Goal: Obtain resource: Obtain resource

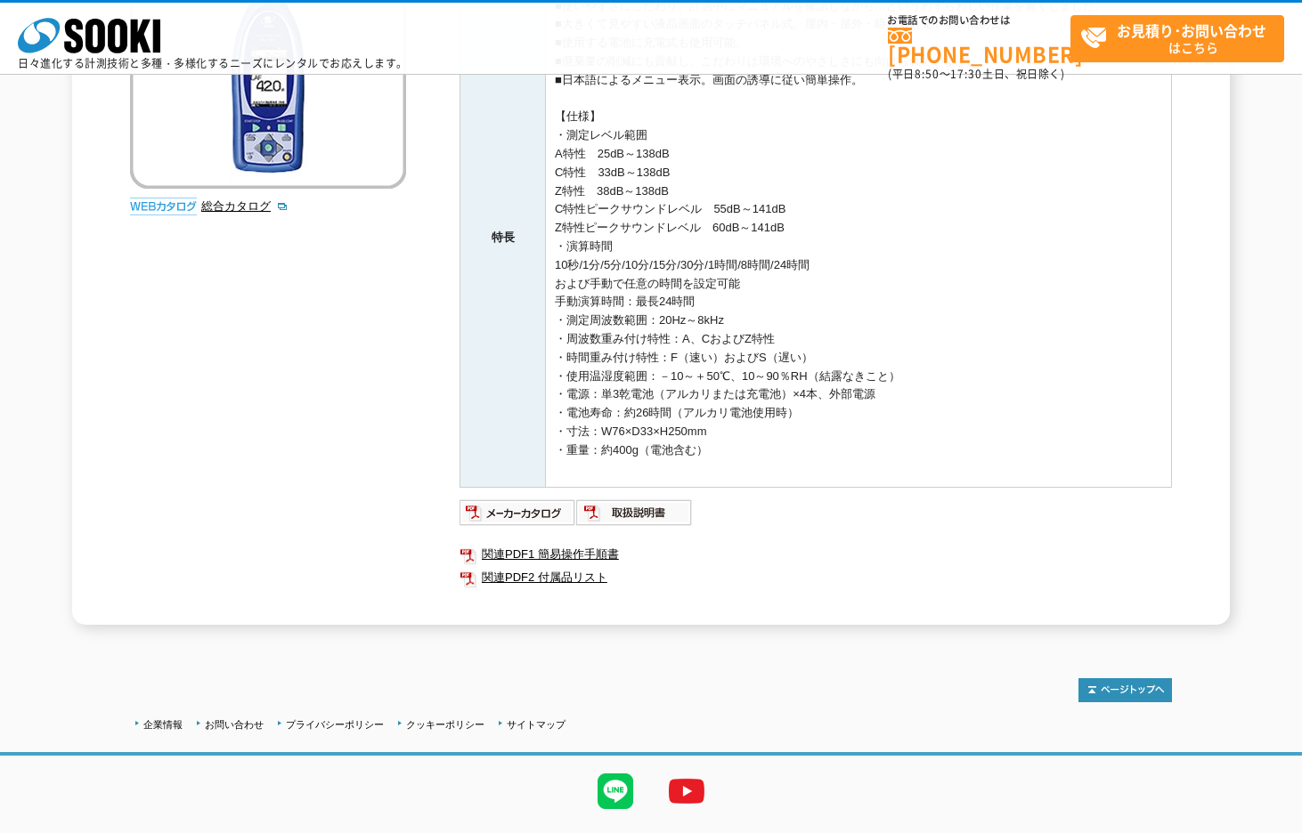
scroll to position [356, 0]
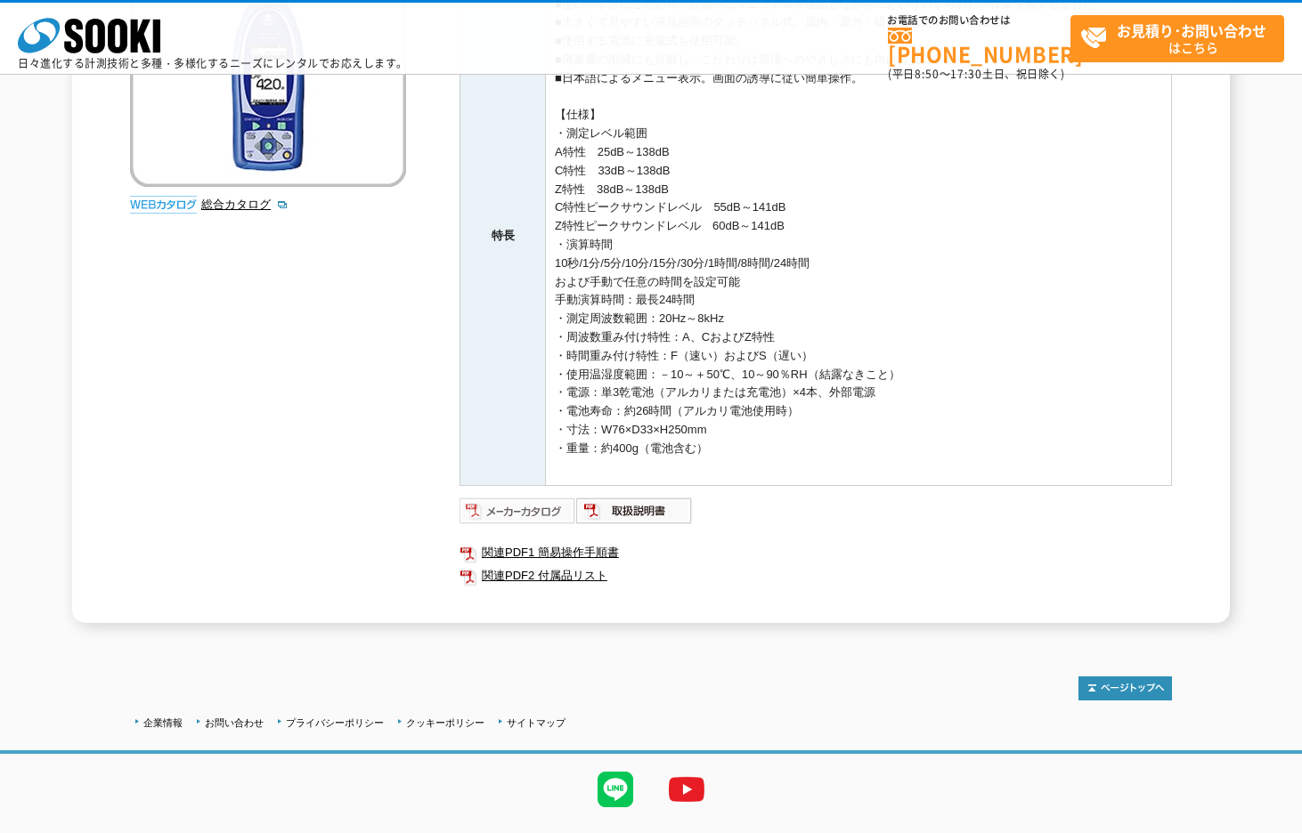
click at [537, 508] on img at bounding box center [517, 511] width 117 height 28
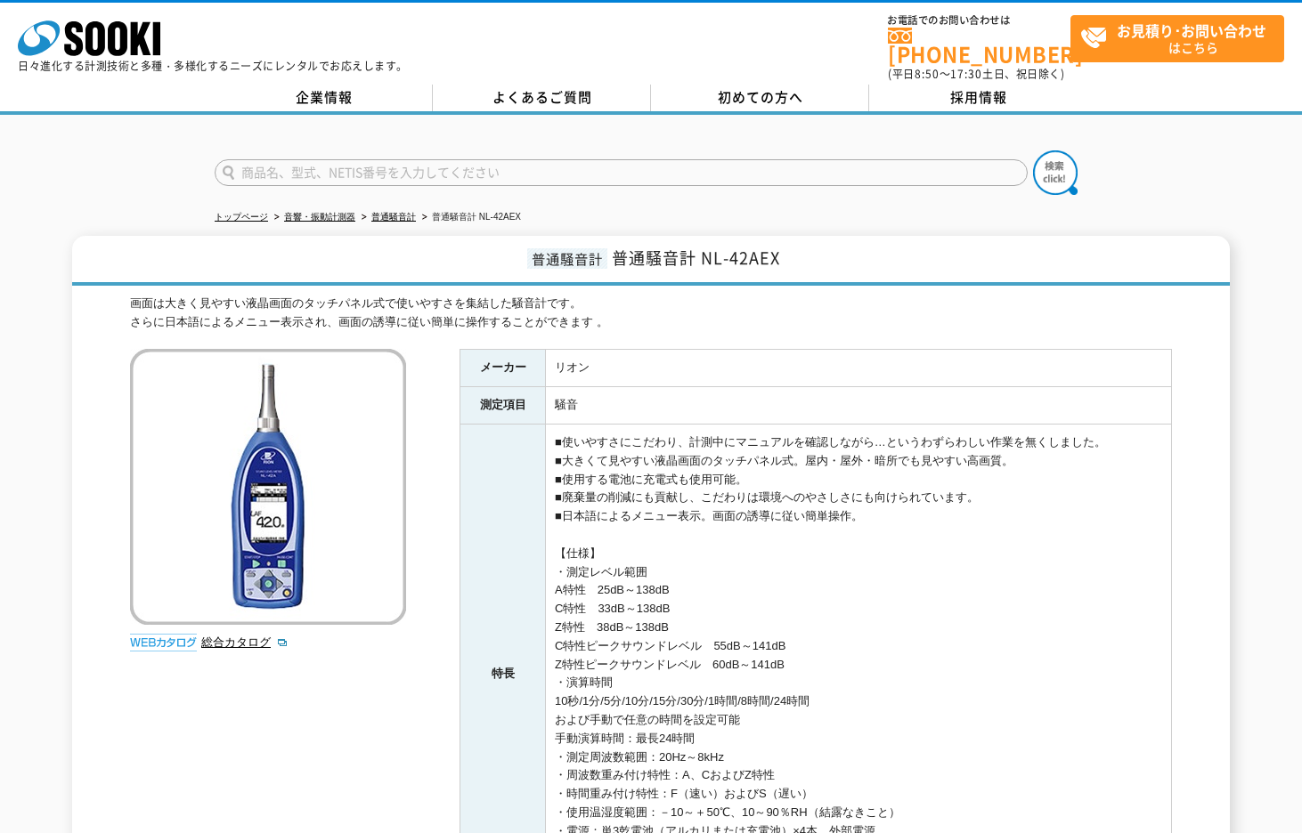
scroll to position [267, 0]
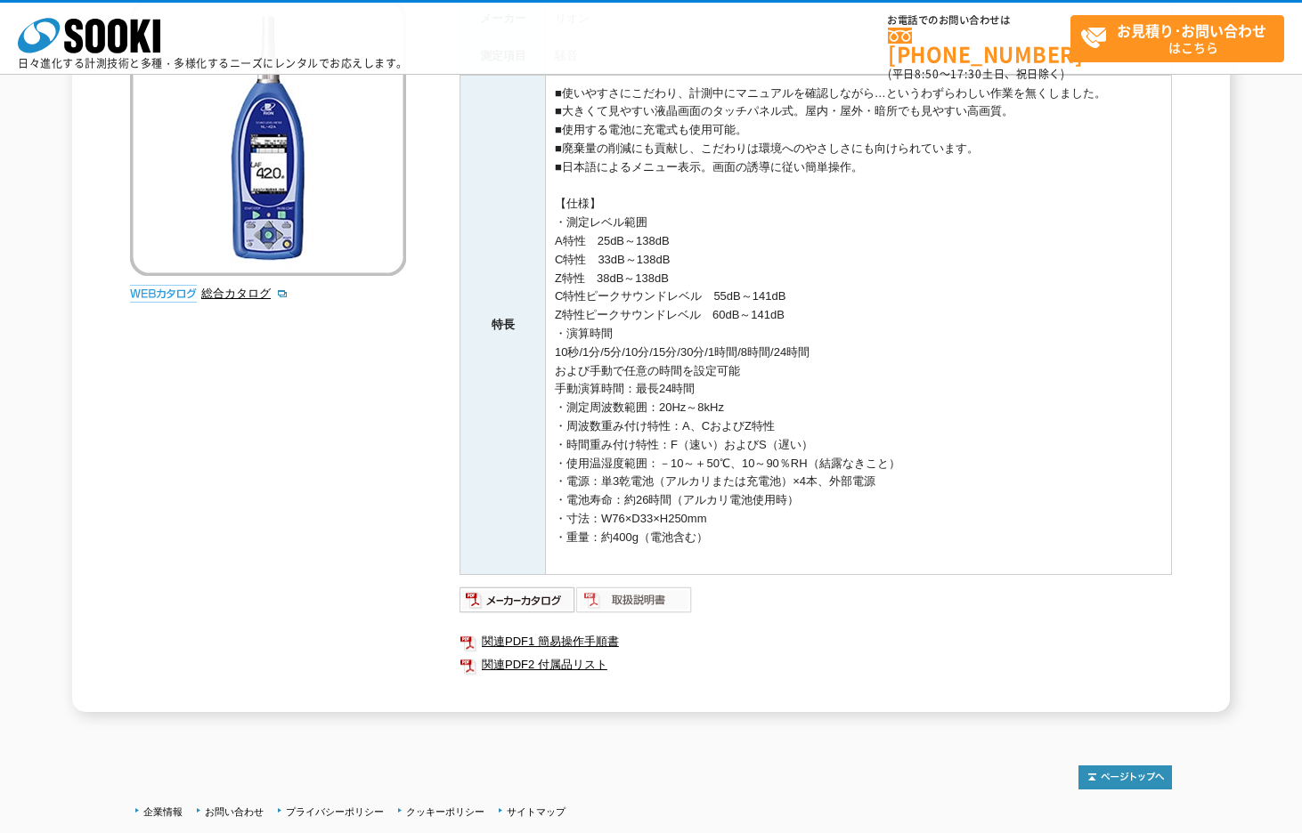
click at [613, 600] on img at bounding box center [634, 600] width 117 height 28
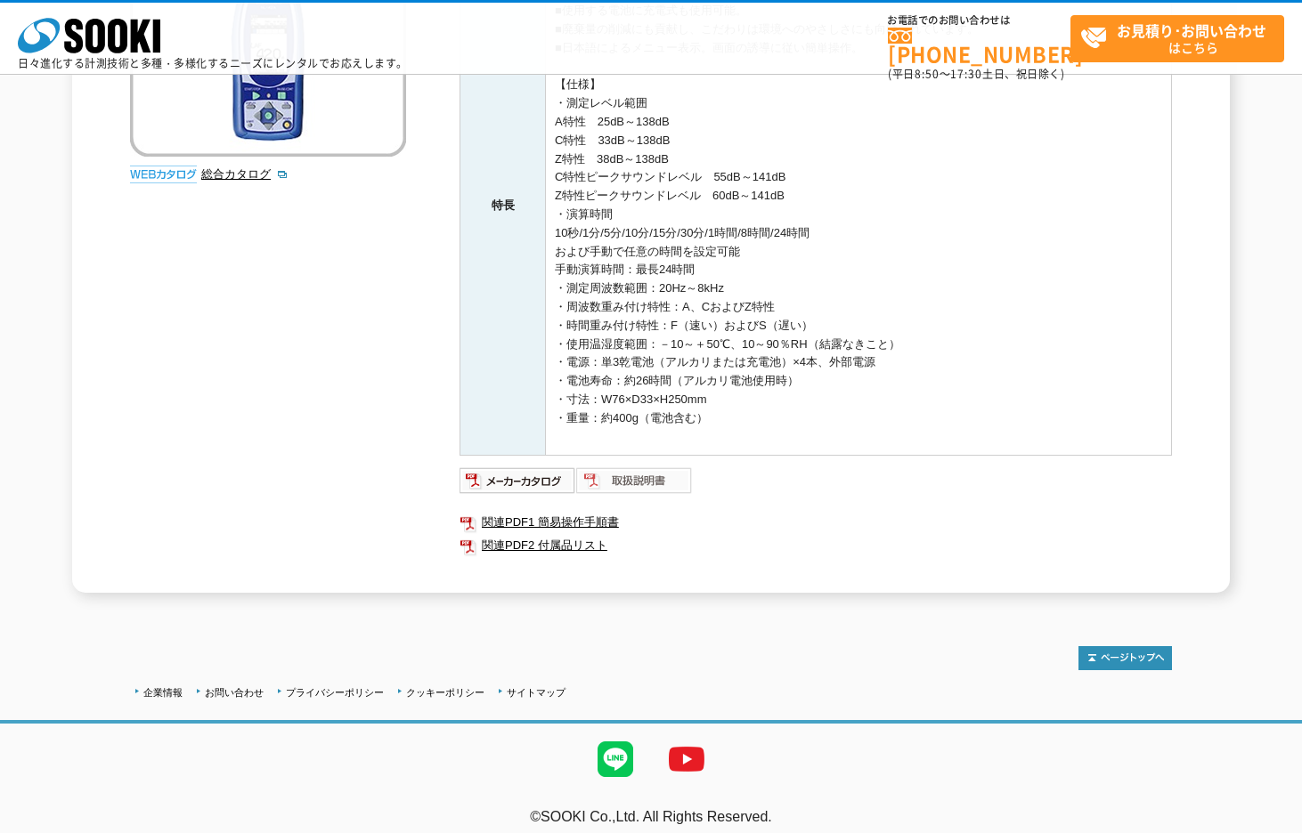
scroll to position [400, 0]
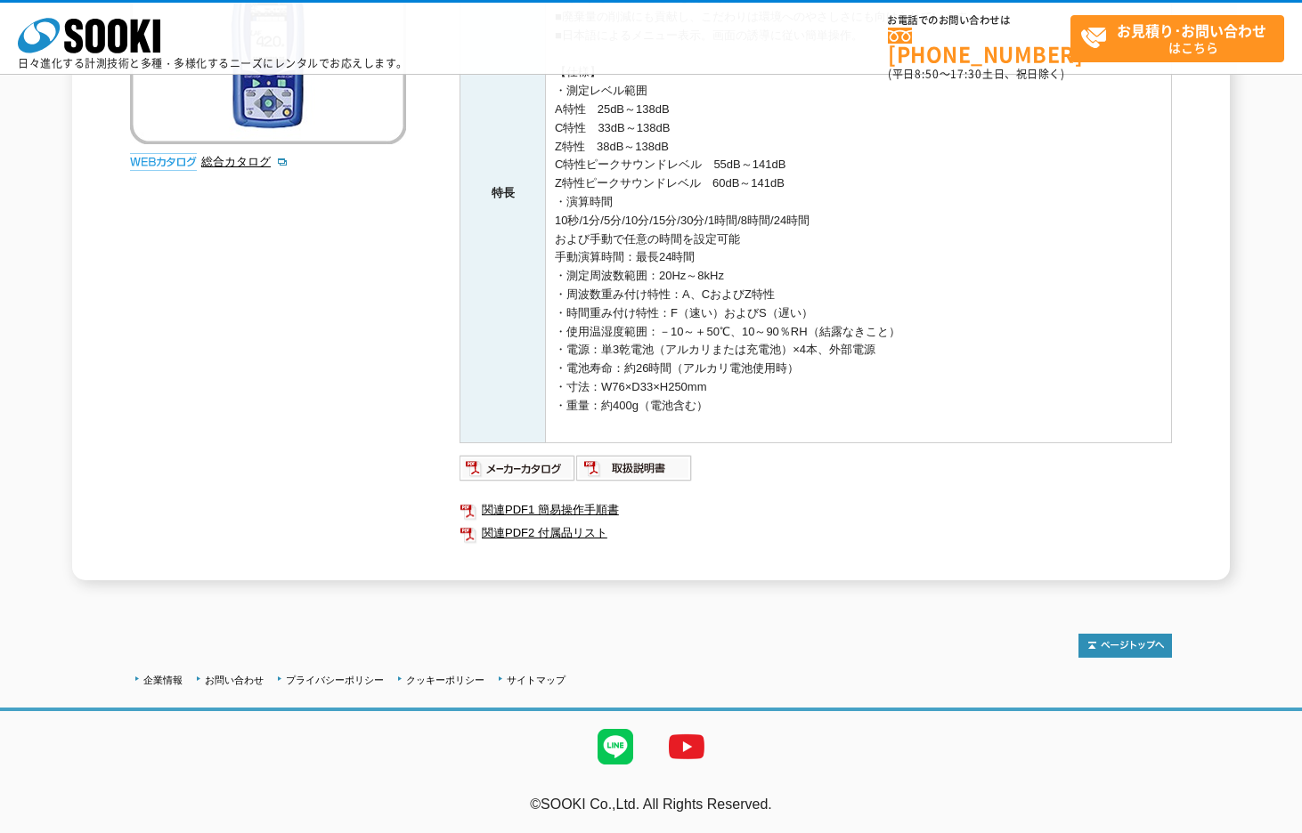
click at [1012, 620] on div "企業情報 お問い合わせ プライバシーポリシー クッキーポリシー サイトマップ ©SOOKI Co.,Ltd. All Rights Reserved. テスト…" at bounding box center [651, 715] width 1302 height 234
click at [497, 530] on link "関連PDF2 付属品リスト" at bounding box center [815, 533] width 712 height 23
click at [566, 511] on link "関連PDF1 簡易操作手順書" at bounding box center [815, 510] width 712 height 23
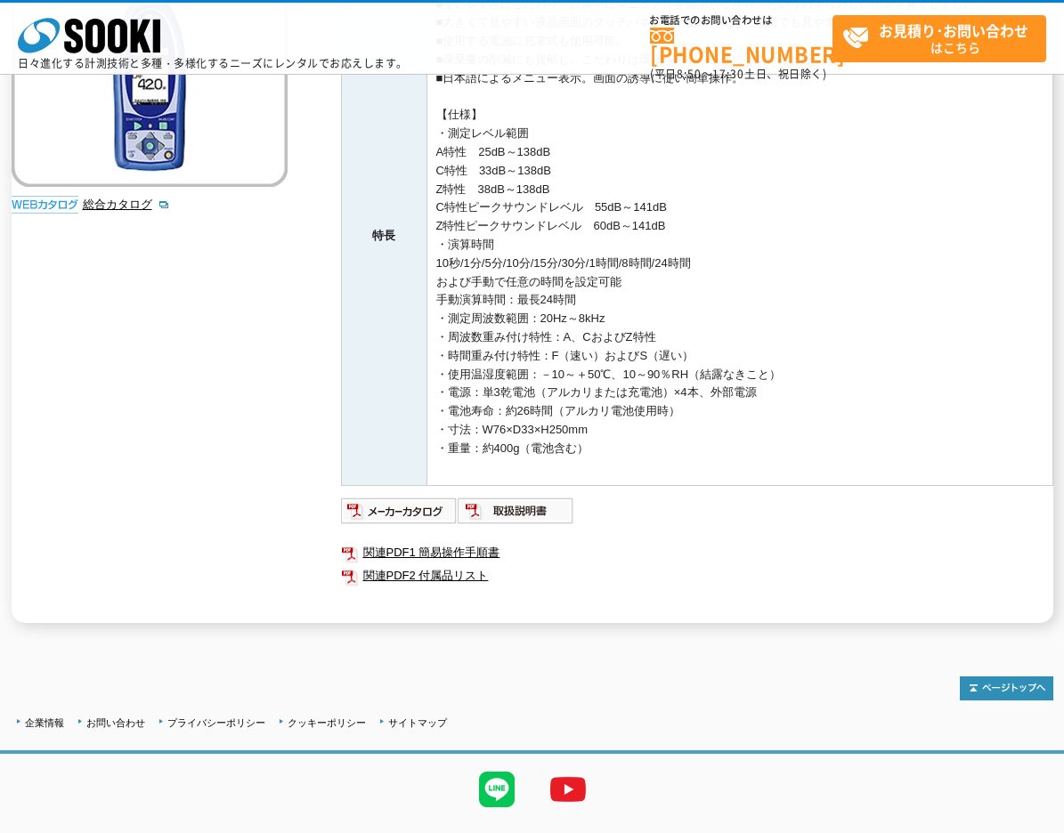
scroll to position [0, 0]
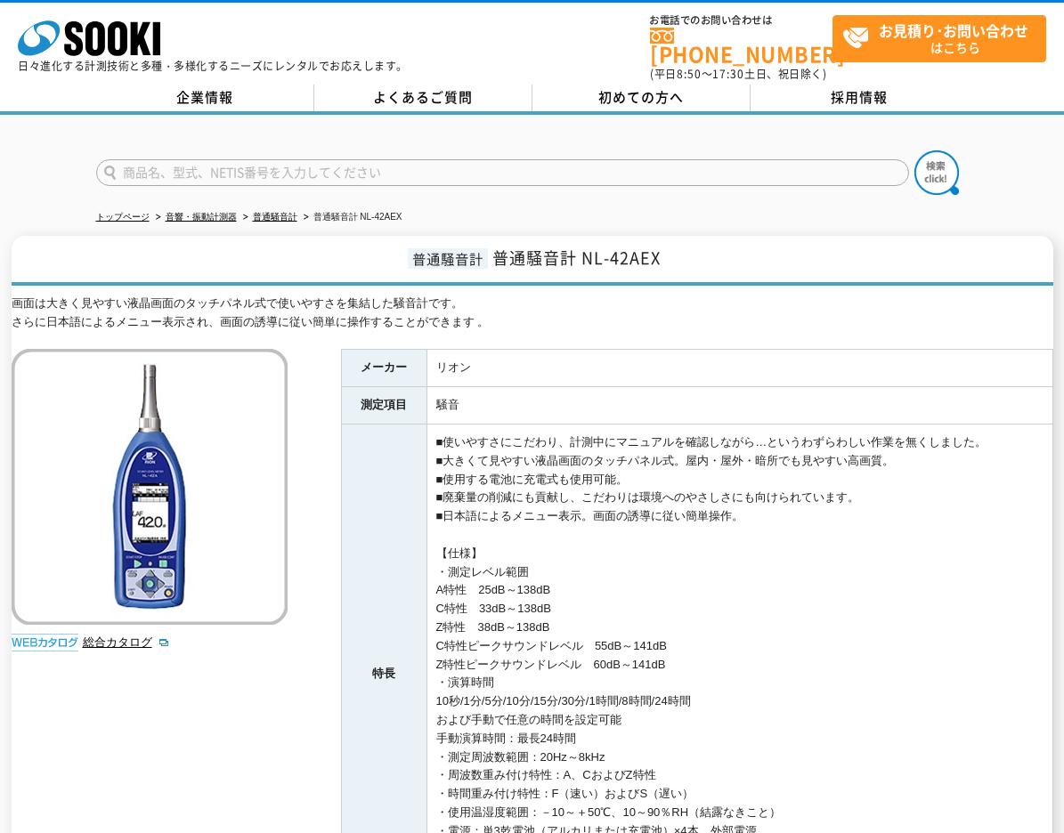
click at [631, 175] on form at bounding box center [532, 175] width 873 height 50
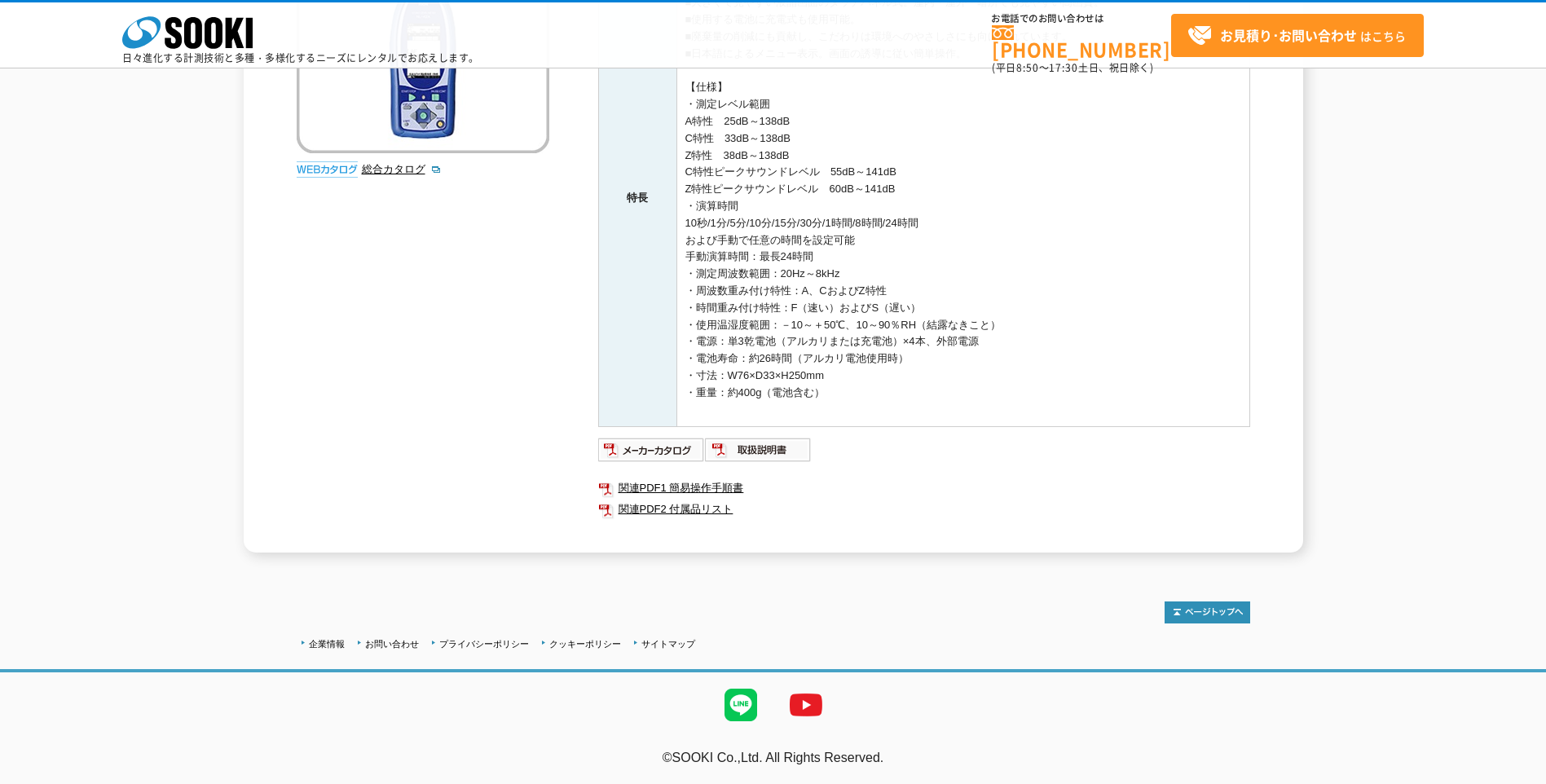
scroll to position [101, 0]
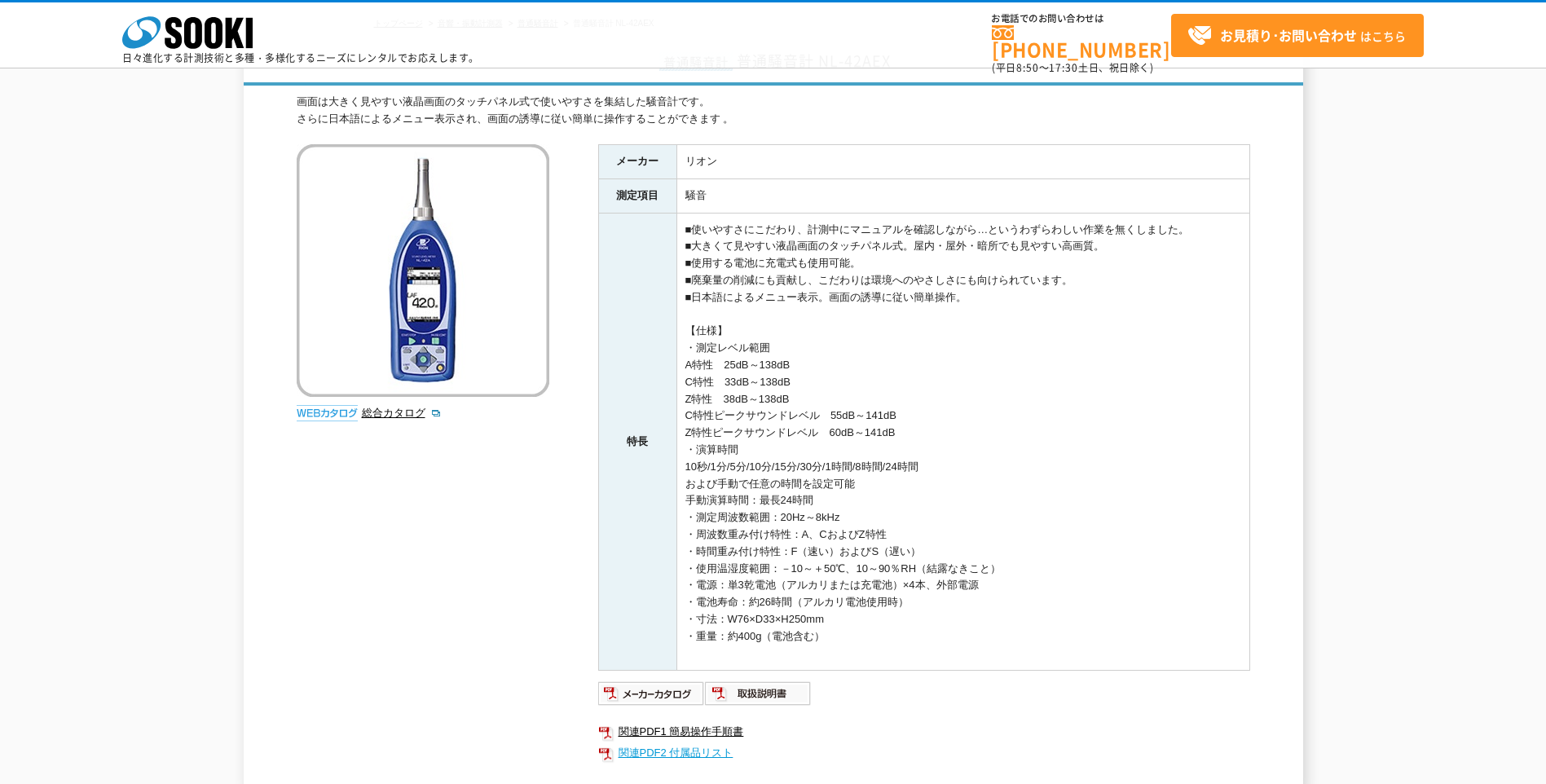
click at [674, 747] on link "関連PDF2 付属品リスト" at bounding box center [924, 752] width 652 height 21
